Goal: Transaction & Acquisition: Purchase product/service

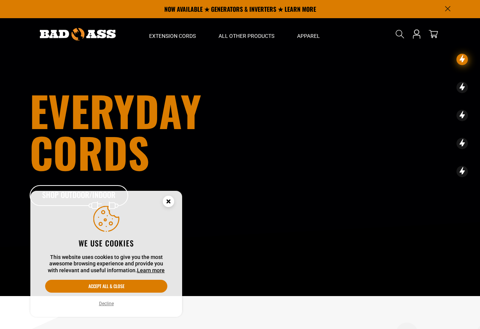
click at [168, 201] on icon "Cookie Consent" at bounding box center [168, 201] width 3 height 3
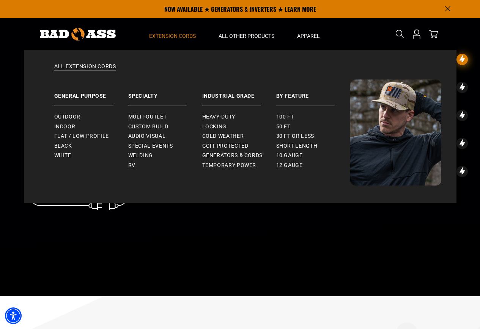
click at [190, 35] on span "Extension Cords" at bounding box center [172, 36] width 47 height 7
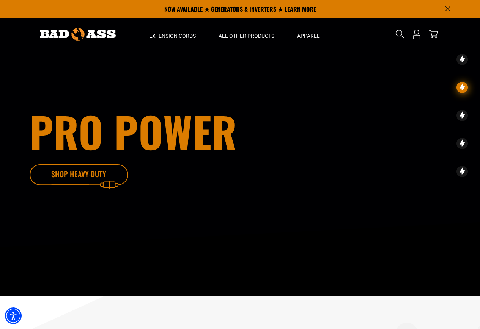
click at [87, 172] on icon at bounding box center [90, 177] width 99 height 25
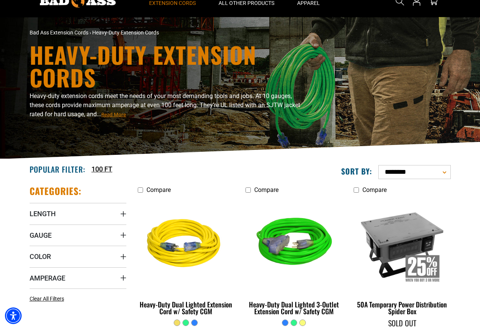
scroll to position [160, 0]
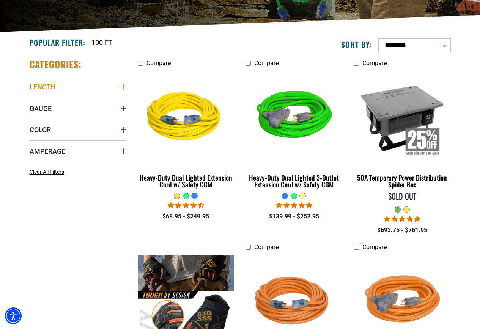
click at [50, 86] on span "Length" at bounding box center [43, 87] width 26 height 9
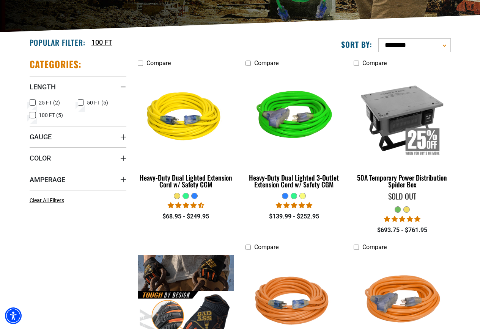
click at [84, 103] on label "50 FT (5) 50 FT (5 products)" at bounding box center [102, 103] width 49 height 10
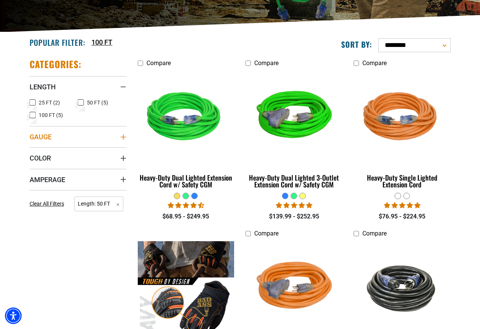
click at [124, 138] on icon "Gauge" at bounding box center [123, 137] width 6 height 6
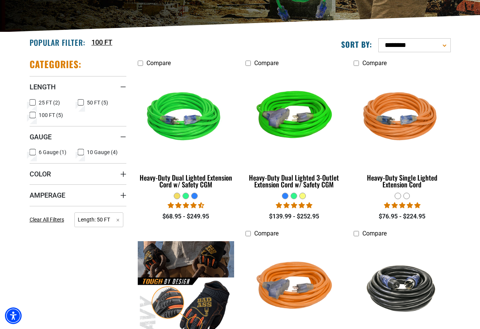
click at [88, 152] on span "10 Gauge (4)" at bounding box center [102, 152] width 31 height 5
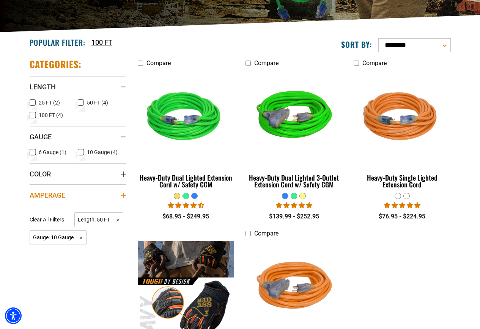
click at [124, 191] on summary "Amperage" at bounding box center [78, 195] width 97 height 21
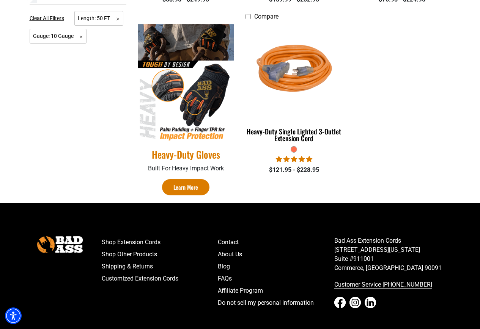
scroll to position [423, 0]
